Goal: Task Accomplishment & Management: Complete application form

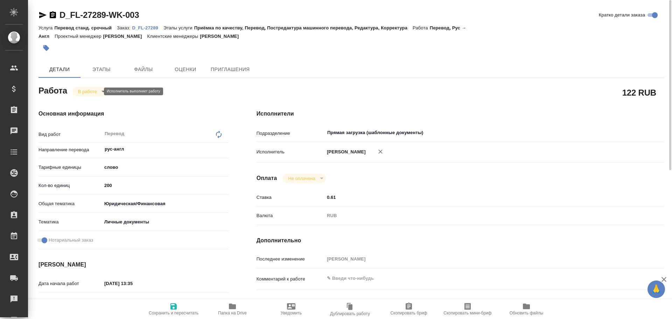
click at [80, 90] on body "🙏 .cls-1 fill:#fff; AWATERA Gusev Alexandr Клиенты Спецификации Заказы 0 Чаты T…" at bounding box center [336, 159] width 672 height 319
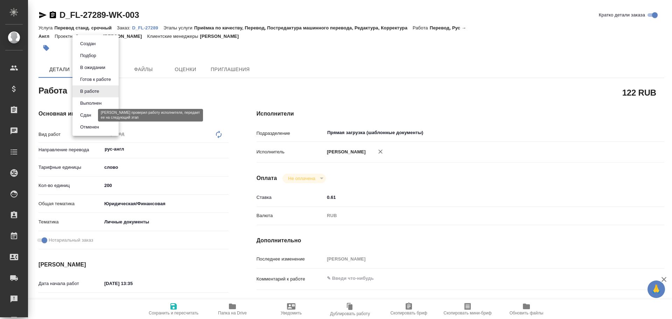
click at [91, 116] on button "Сдан" at bounding box center [85, 115] width 15 height 8
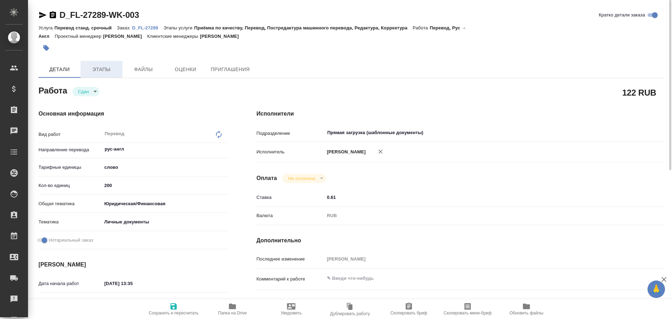
type textarea "x"
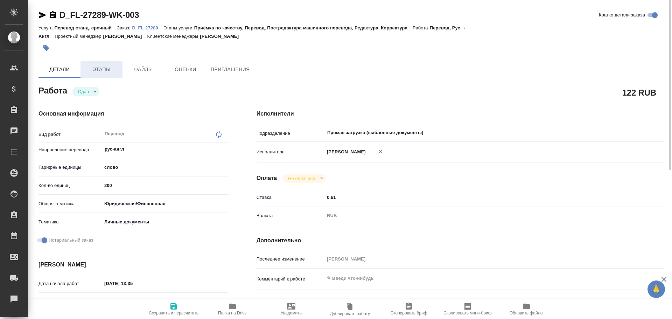
type textarea "x"
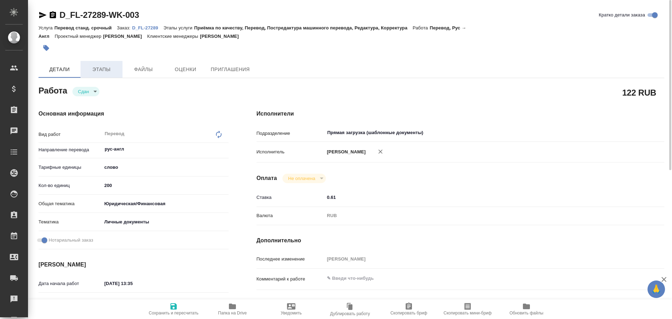
click at [96, 73] on span "Этапы" at bounding box center [102, 69] width 34 height 9
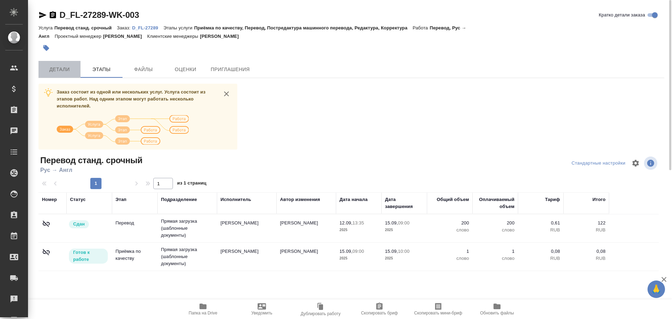
click at [61, 73] on span "Детали" at bounding box center [60, 69] width 34 height 9
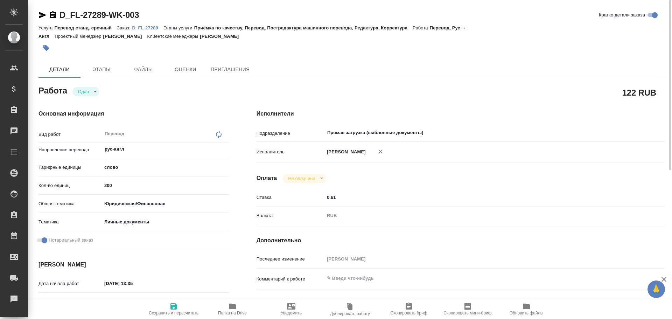
type textarea "x"
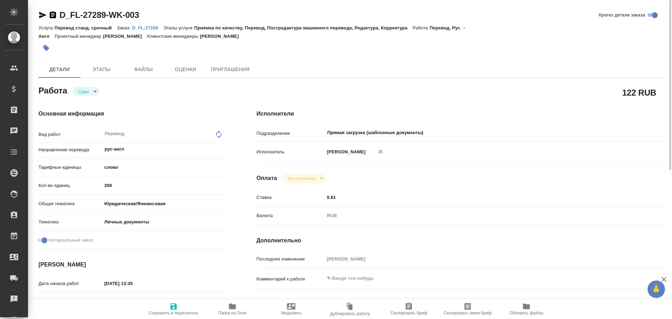
type textarea "x"
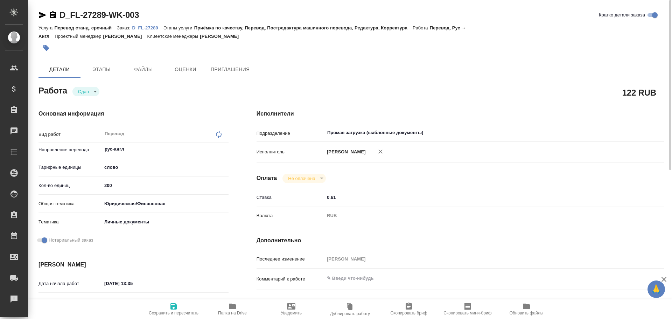
type textarea "x"
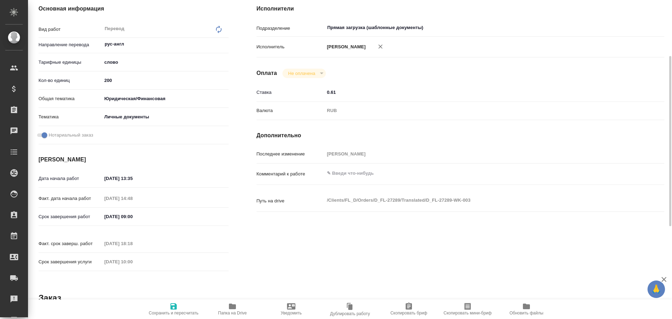
type textarea "x"
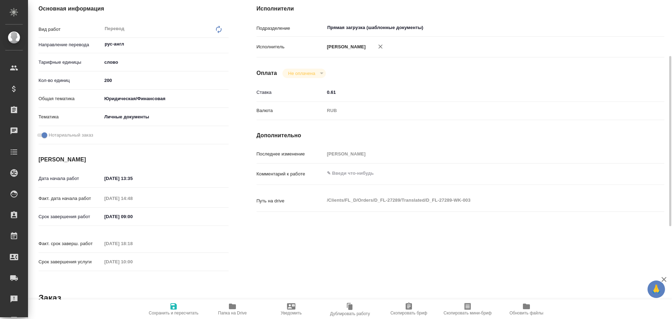
scroll to position [210, 0]
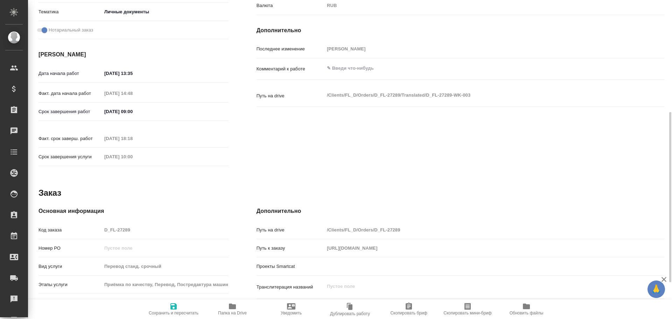
click at [88, 224] on div "Код заказа D_FL-27289" at bounding box center [134, 230] width 190 height 12
type textarea "x"
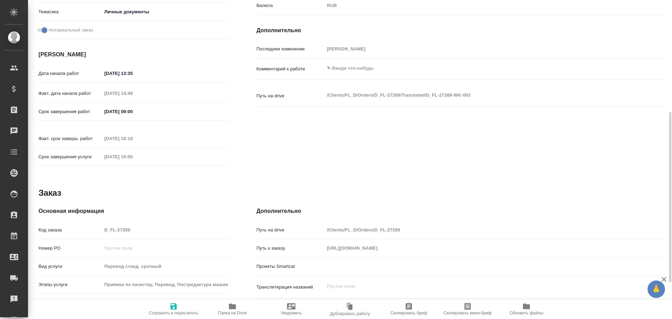
type textarea "x"
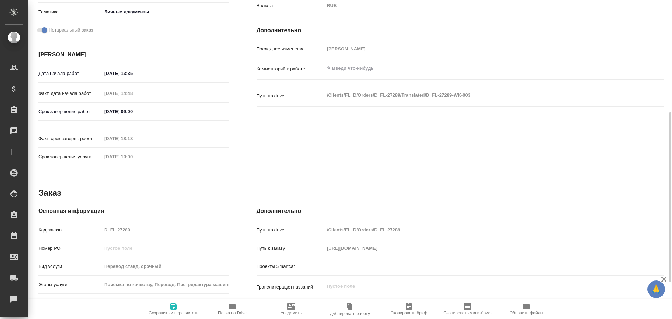
type textarea "x"
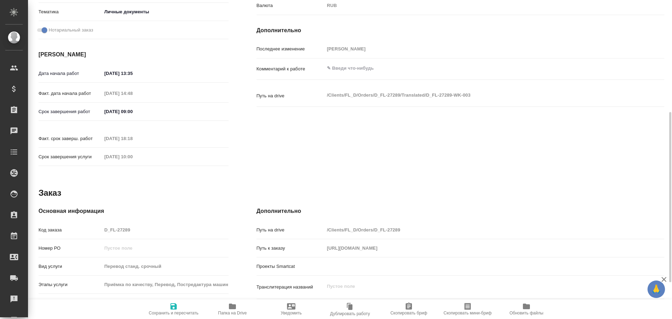
type textarea "x"
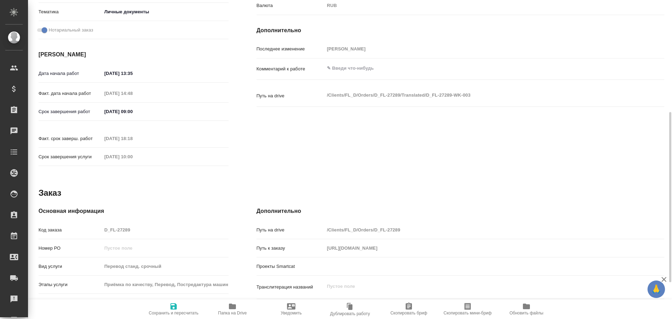
type textarea "x"
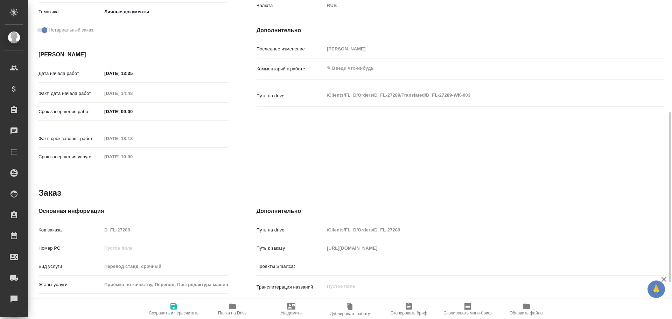
type textarea "x"
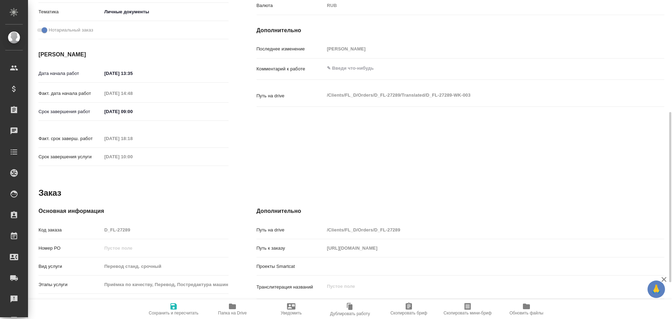
type textarea "x"
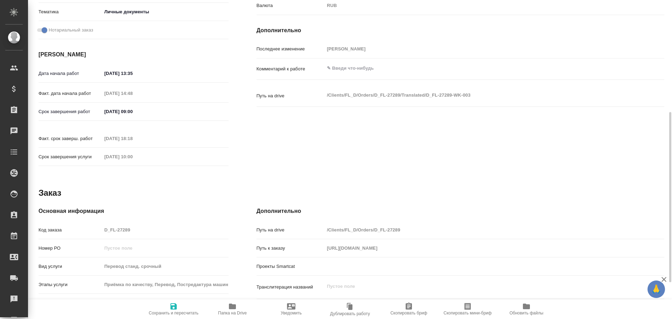
type textarea "x"
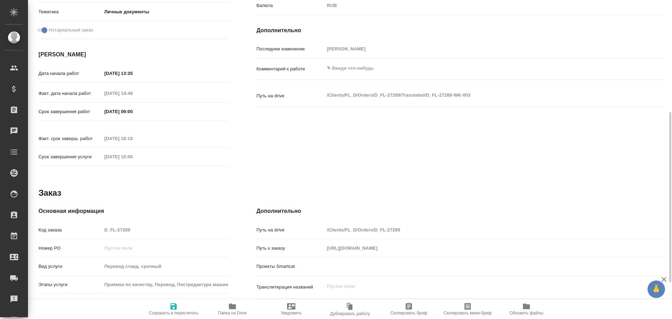
type textarea "x"
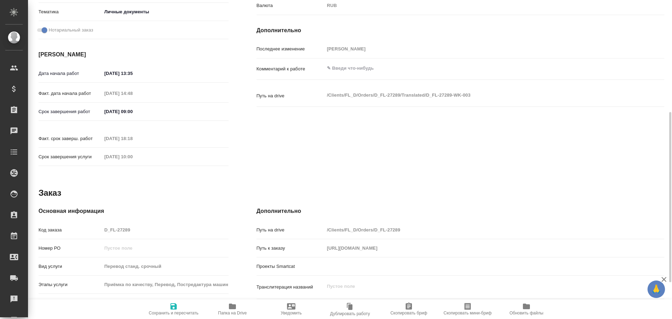
type textarea "x"
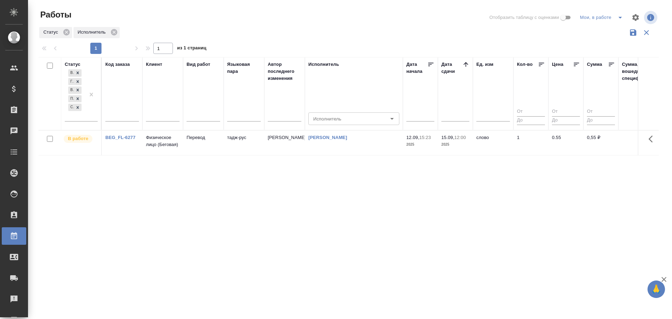
click at [220, 138] on td "Перевод" at bounding box center [203, 143] width 41 height 25
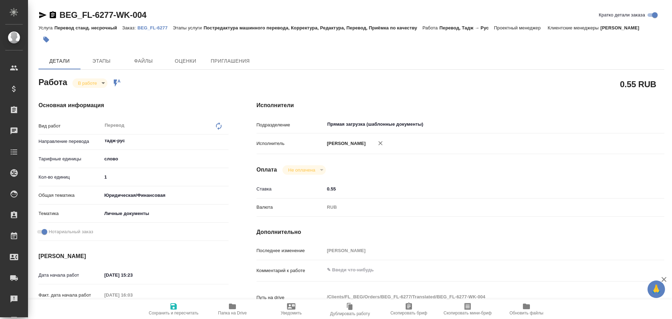
type textarea "x"
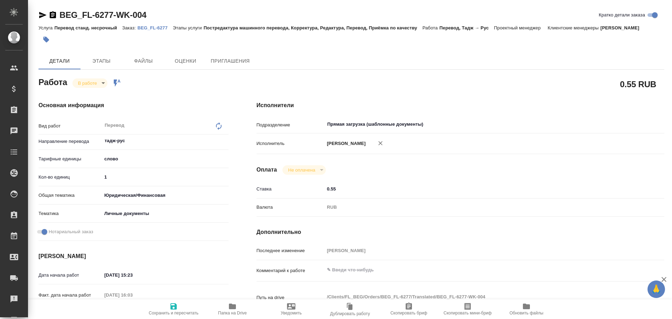
type textarea "x"
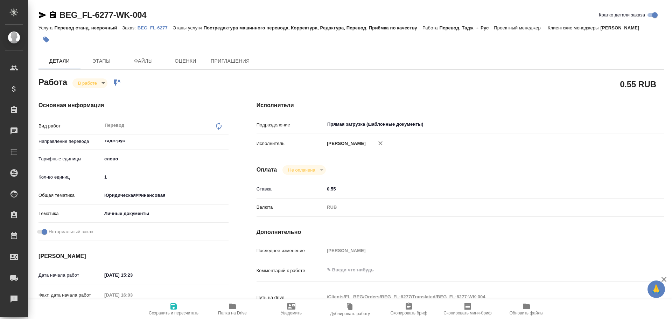
type textarea "x"
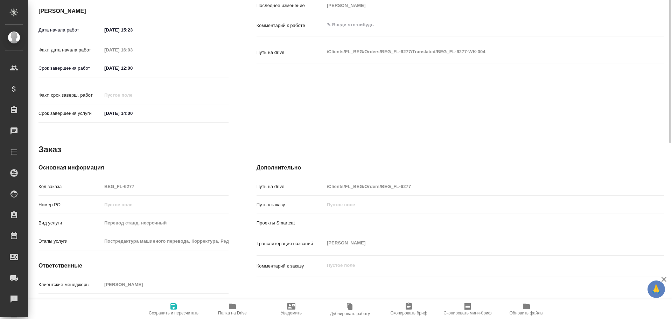
type textarea "x"
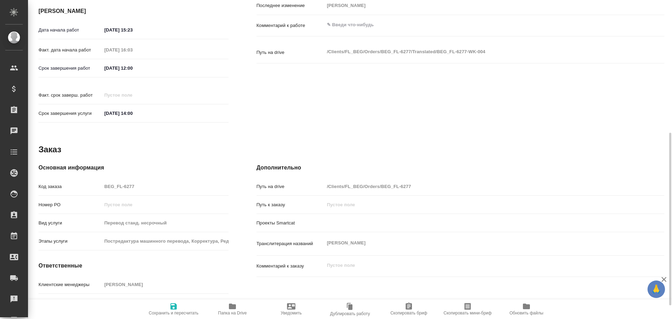
scroll to position [270, 0]
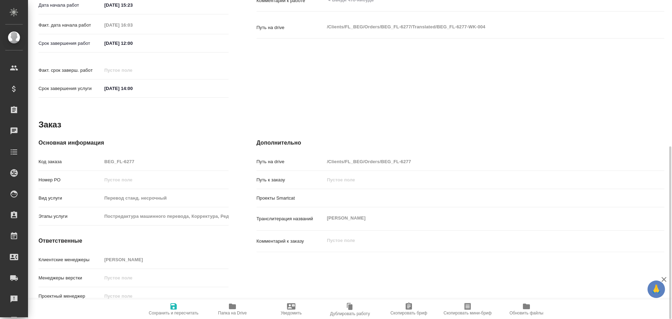
type textarea "x"
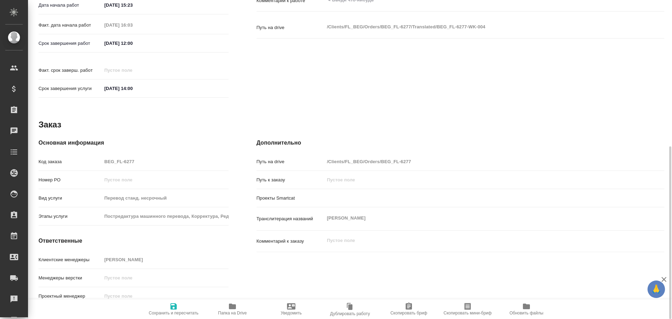
type textarea "x"
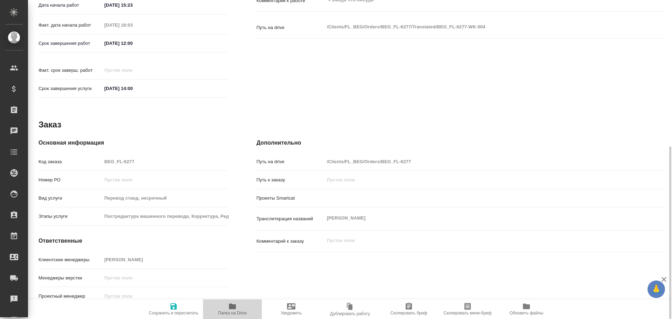
click at [228, 300] on button "Папка на Drive" at bounding box center [232, 309] width 59 height 20
type textarea "x"
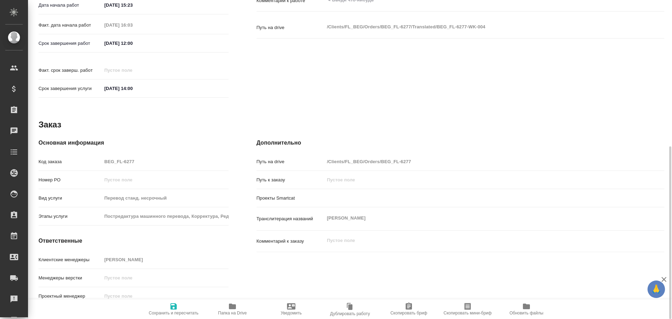
type textarea "x"
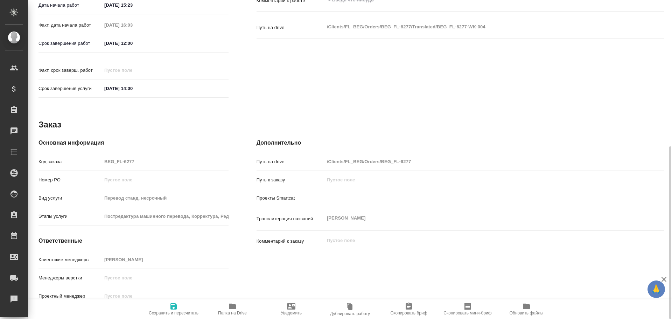
type textarea "x"
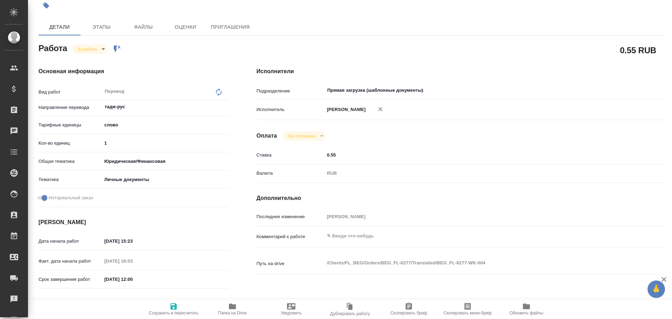
scroll to position [0, 0]
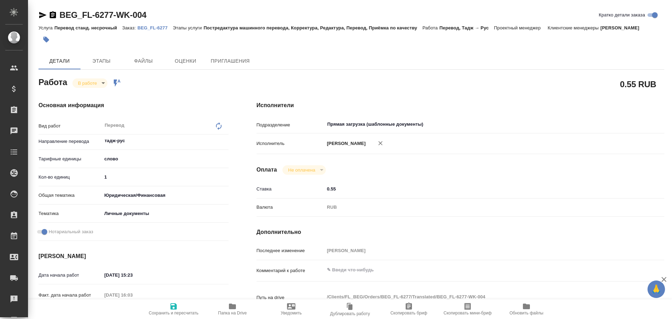
type textarea "x"
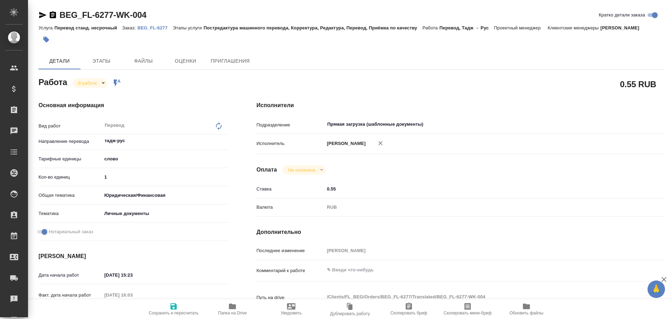
type textarea "x"
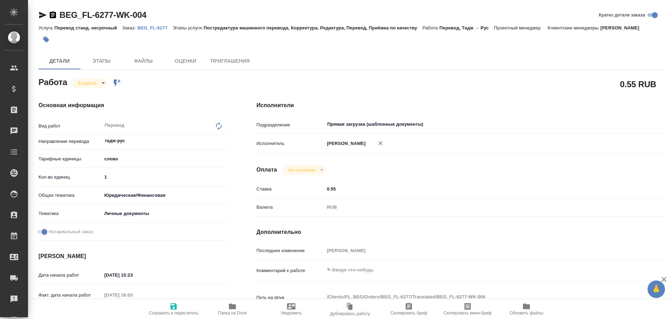
type textarea "x"
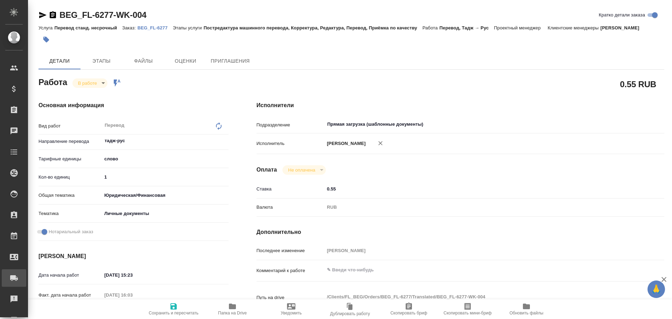
type textarea "x"
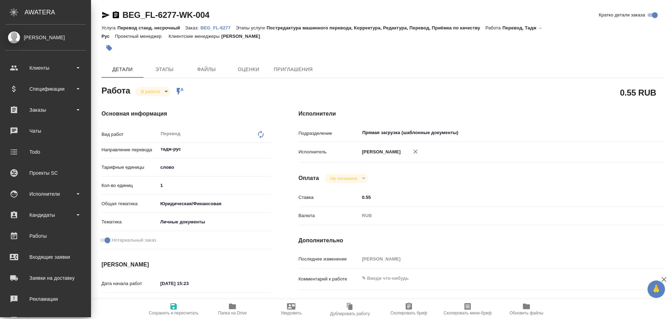
type textarea "x"
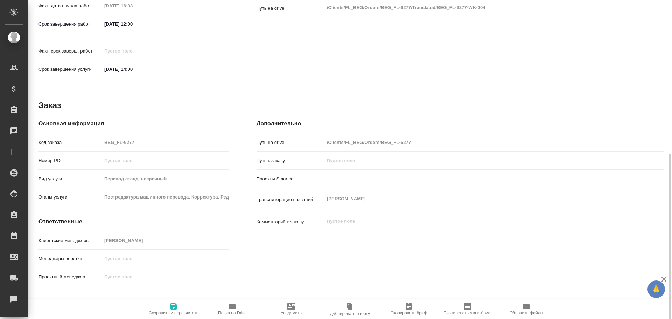
scroll to position [291, 0]
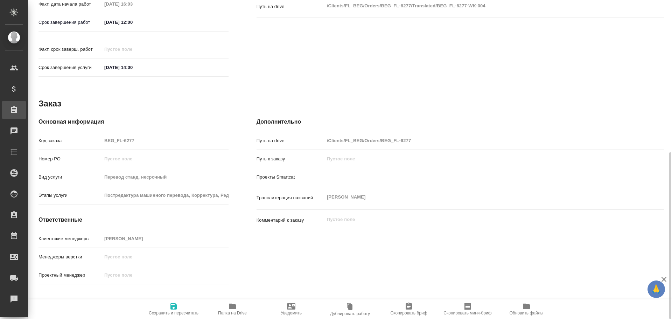
type textarea "x"
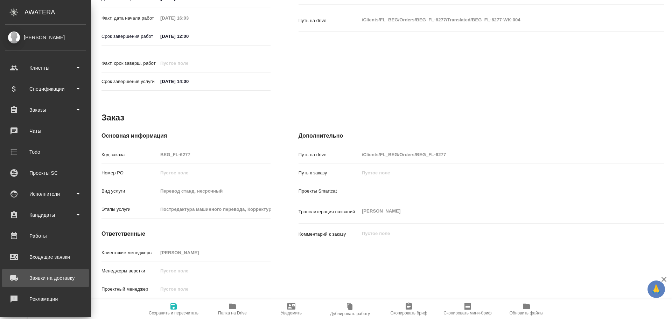
type textarea "x"
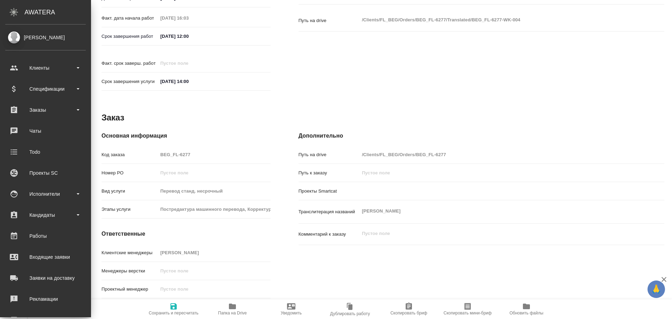
type textarea "x"
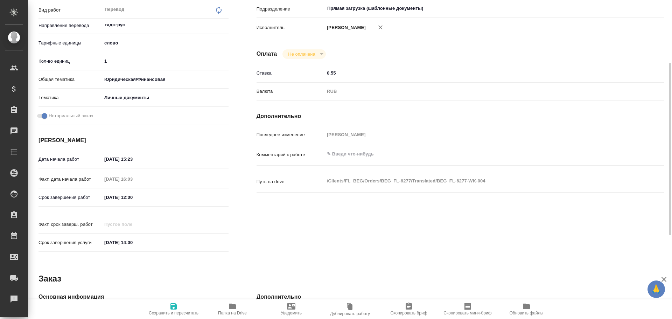
scroll to position [46, 0]
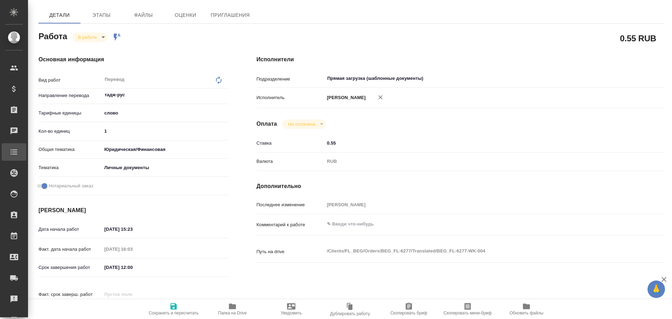
type textarea "x"
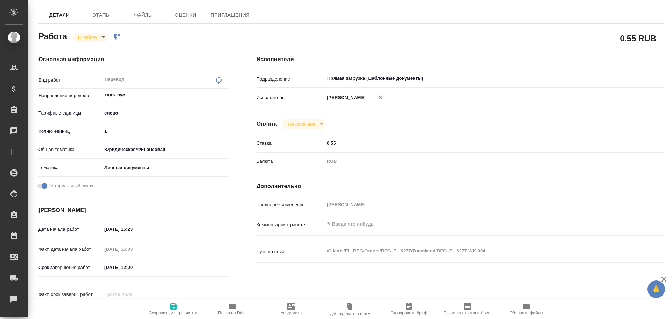
type textarea "x"
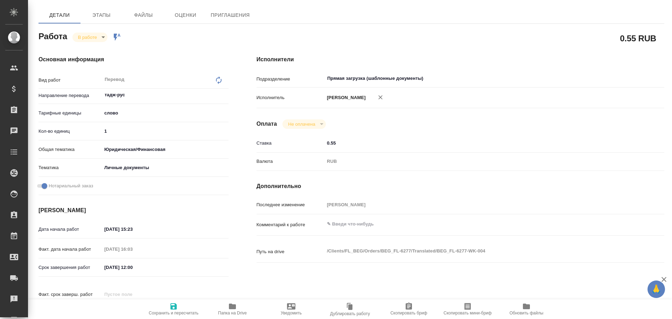
type textarea "x"
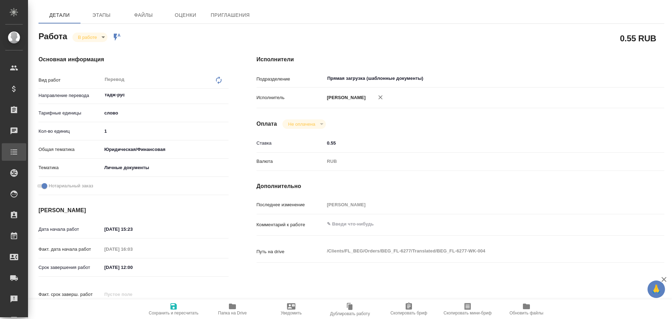
type textarea "x"
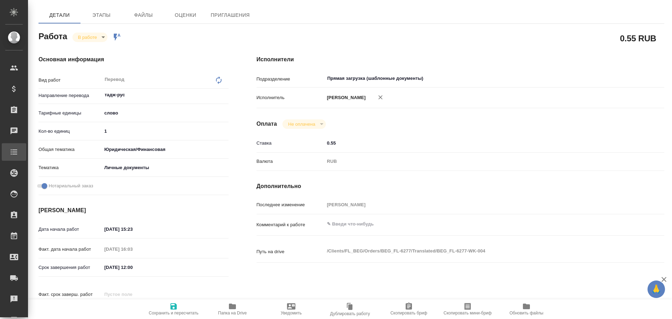
type textarea "x"
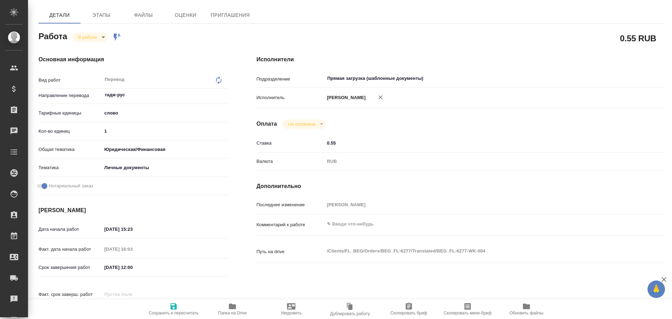
type textarea "x"
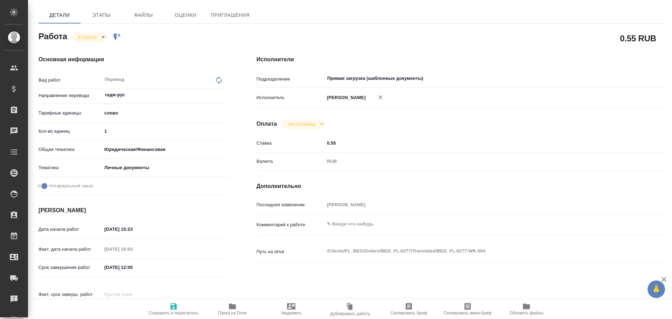
type textarea "x"
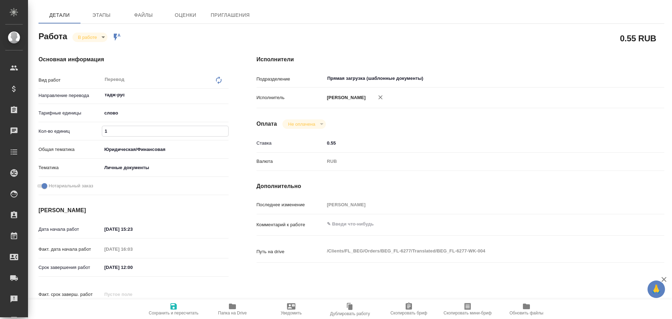
click at [110, 128] on input "1" at bounding box center [165, 131] width 126 height 10
type textarea "x"
type input "12"
type textarea "x"
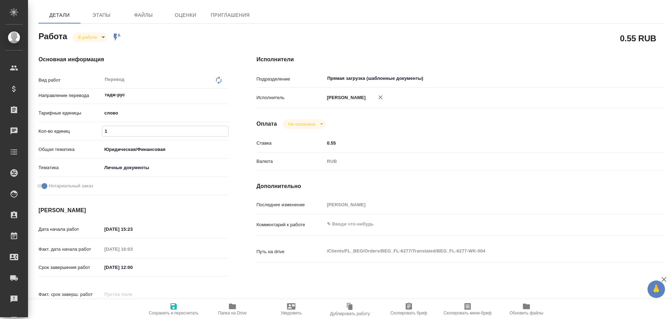
type textarea "x"
type input "125"
type textarea "x"
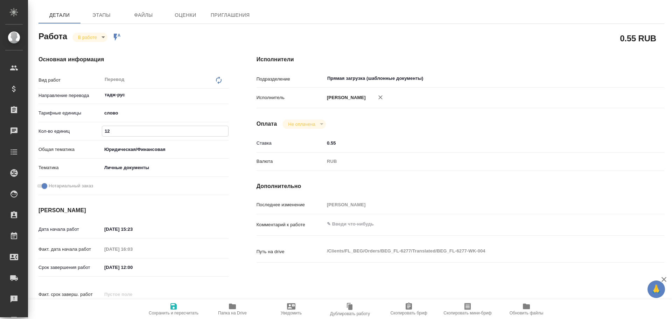
type textarea "x"
type input "125"
click at [166, 306] on span "Сохранить и пересчитать" at bounding box center [174, 308] width 50 height 13
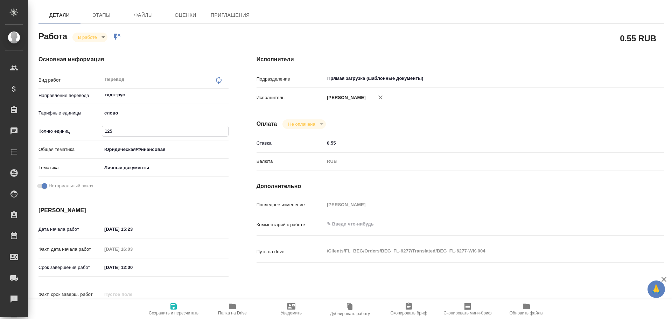
type textarea "x"
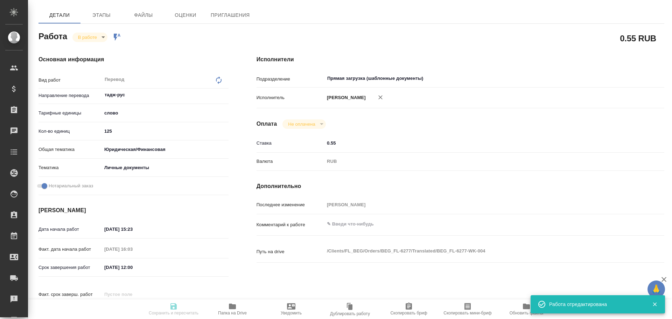
type textarea "x"
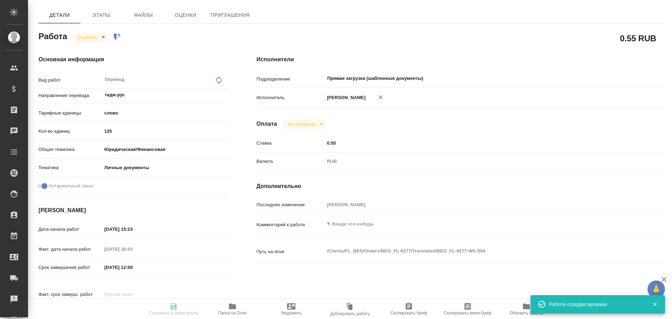
type input "inProgress"
type textarea "Перевод"
type textarea "x"
type input "тадж-рус"
type input "5a8b1489cc6b4906c91bfd90"
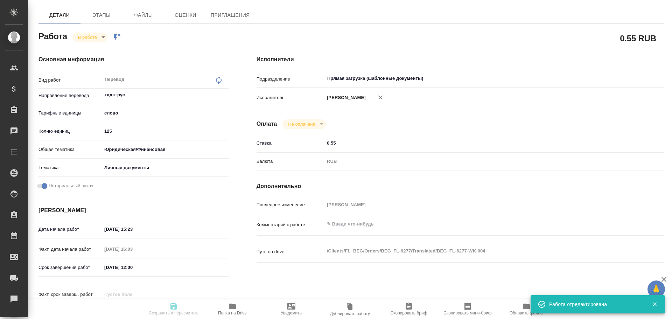
type input "125"
type input "yr-fn"
type input "5a8b8b956a9677013d343cfe"
checkbox input "true"
type input "12.09.2025 15:23"
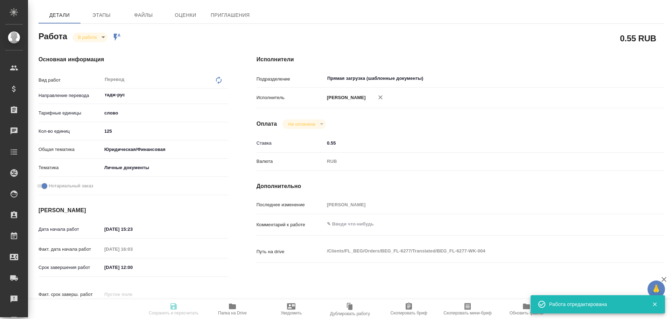
type input "12.09.2025 16:03"
type input "15.09.2025 12:00"
type input "15.09.2025 14:00"
type input "Прямая загрузка (шаблонные документы)"
type input "notPayed"
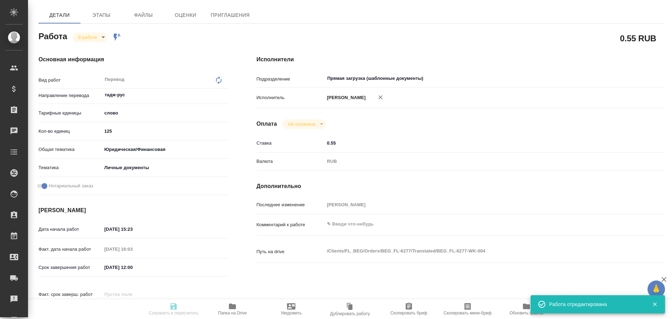
type input "0.55"
type input "RUB"
type input "Гусев Александр"
type textarea "x"
type textarea "/Clients/FL_BEG/Orders/BEG_FL-6277/Translated/BEG_FL-6277-WK-004"
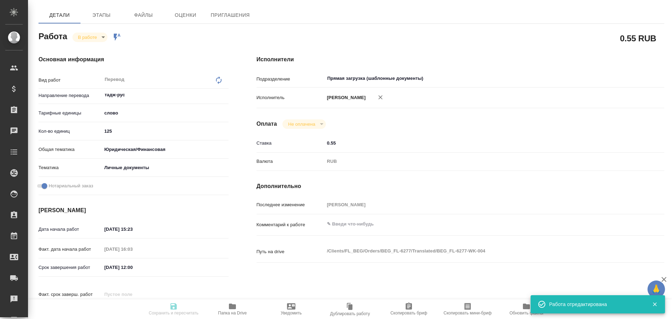
type textarea "x"
type input "BEG_FL-6277"
type input "Перевод станд. несрочный"
type input "Постредактура машинного перевода, Корректура, Редактура, Перевод, Приёмка по ка…"
type input "Антонова Кристина"
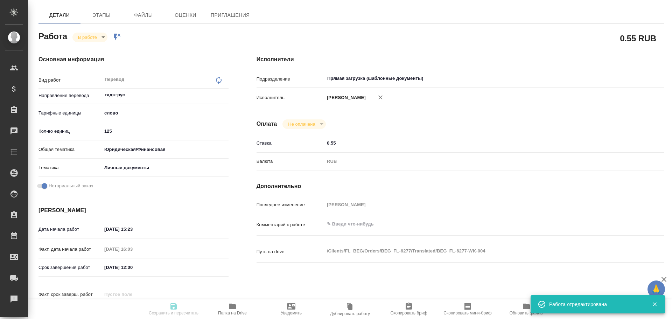
type input "/Clients/FL_BEG/Orders/BEG_FL-6277"
type textarea "Неъматов Хусейн Шералиевич"
type textarea "x"
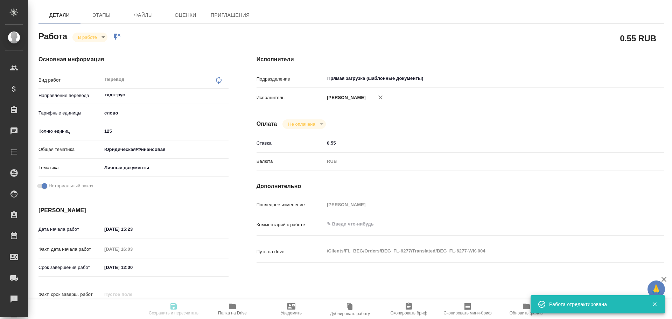
type textarea "x"
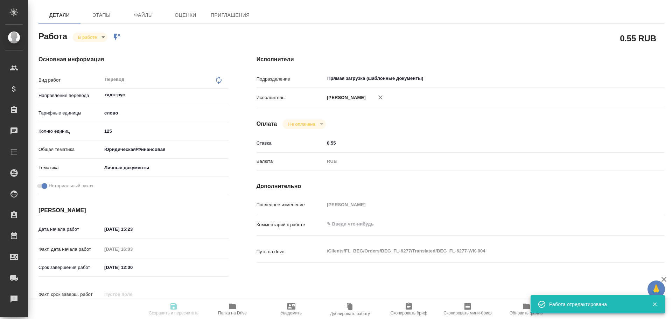
type textarea "x"
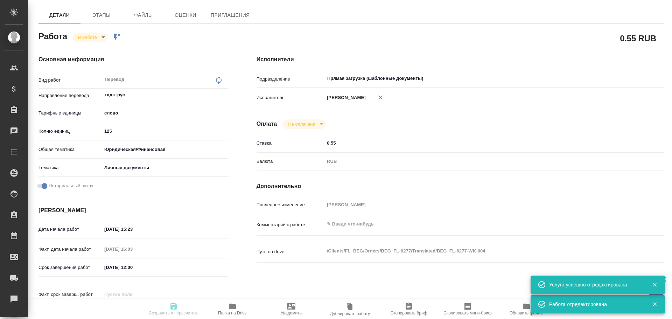
type textarea "x"
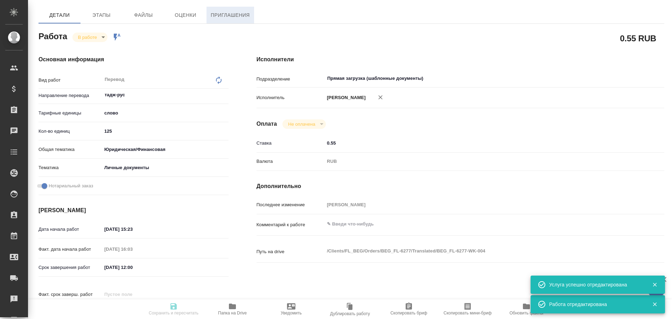
type textarea "x"
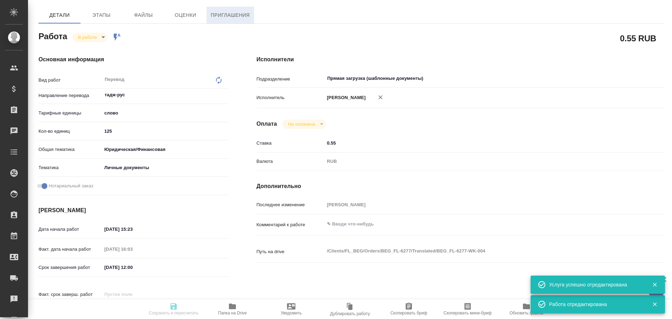
type textarea "x"
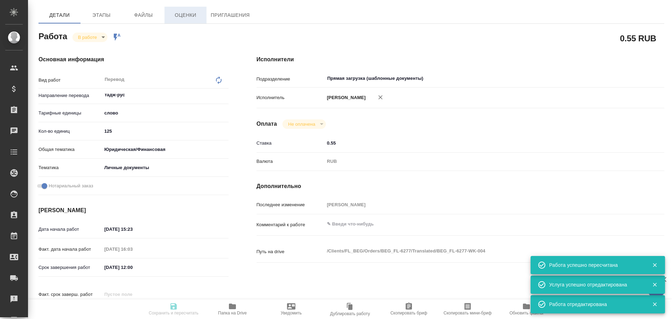
type input "inProgress"
type textarea "Перевод"
type textarea "x"
type input "тадж-рус"
type input "5a8b1489cc6b4906c91bfd90"
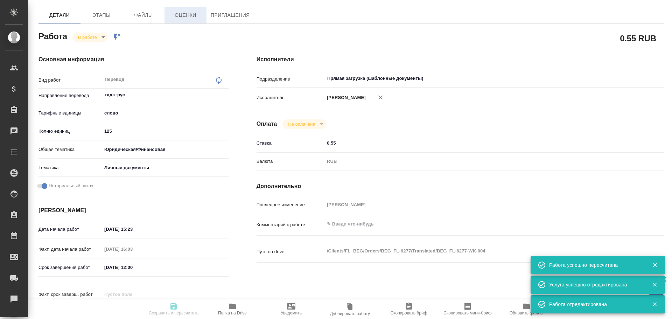
type input "125"
type input "yr-fn"
type input "5a8b8b956a9677013d343cfe"
click at [120, 16] on button "Этапы" at bounding box center [102, 15] width 42 height 17
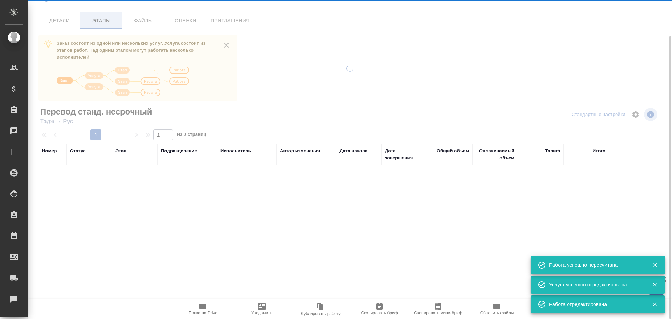
scroll to position [40, 0]
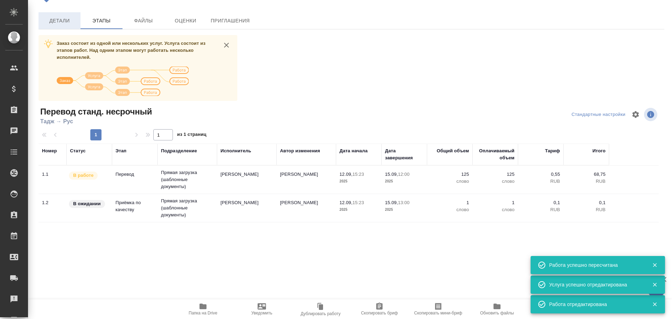
click at [60, 18] on span "Детали" at bounding box center [60, 20] width 34 height 9
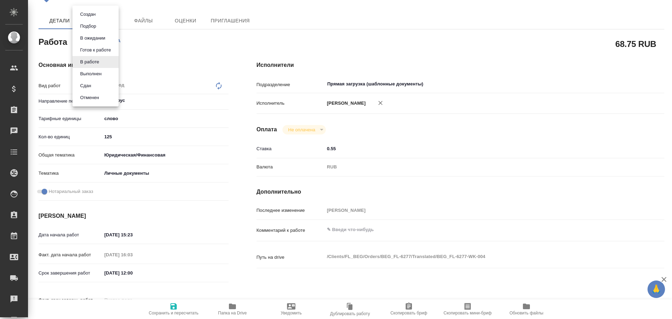
click at [88, 44] on body "🙏 .cls-1 fill:#fff; AWATERA Gusev Alexandr Клиенты Спецификации Заказы 0 Чаты T…" at bounding box center [336, 159] width 672 height 319
click at [91, 83] on button "Сдан" at bounding box center [85, 86] width 15 height 8
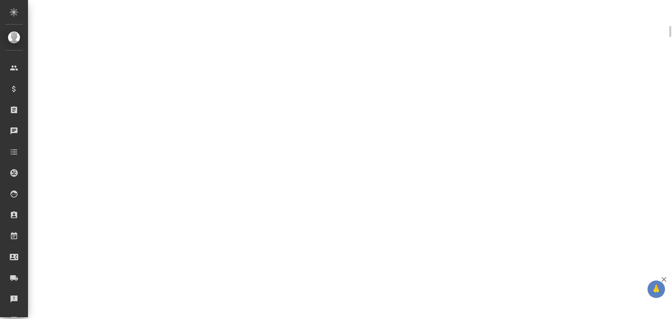
scroll to position [180, 0]
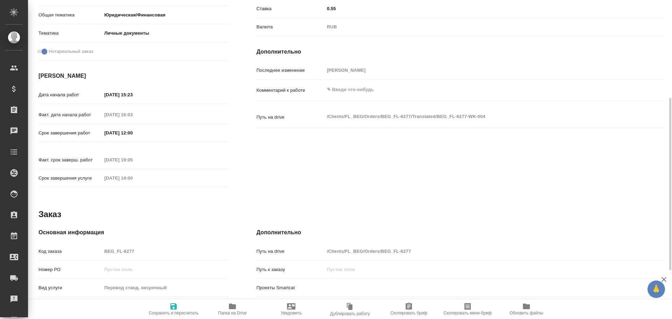
click at [91, 245] on div "Код заказа BEG_FL-6277" at bounding box center [134, 251] width 190 height 12
